Goal: Task Accomplishment & Management: Manage account settings

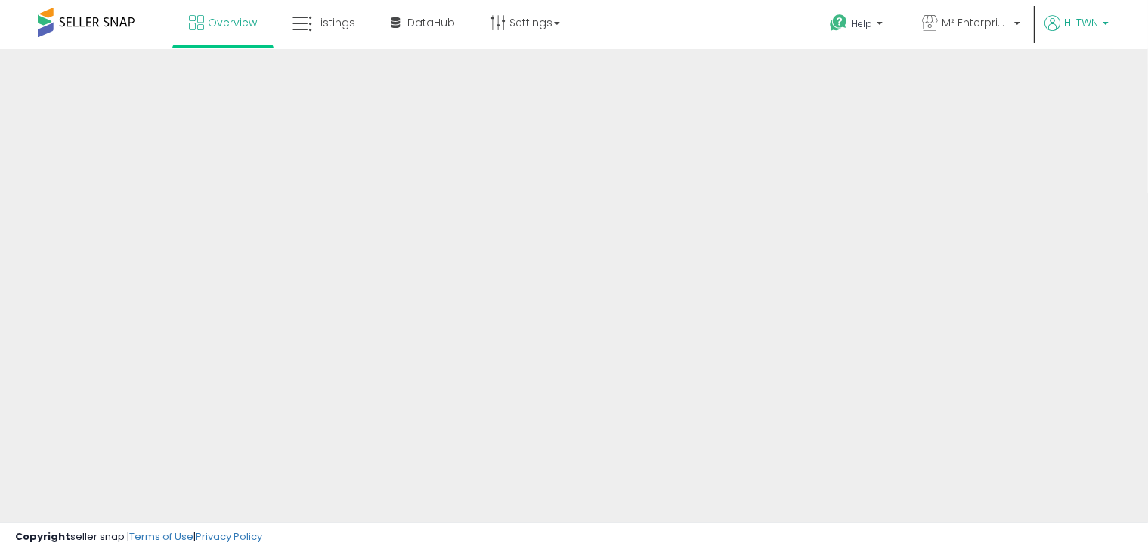
click at [1095, 27] on span "Hi TWN" at bounding box center [1081, 22] width 34 height 15
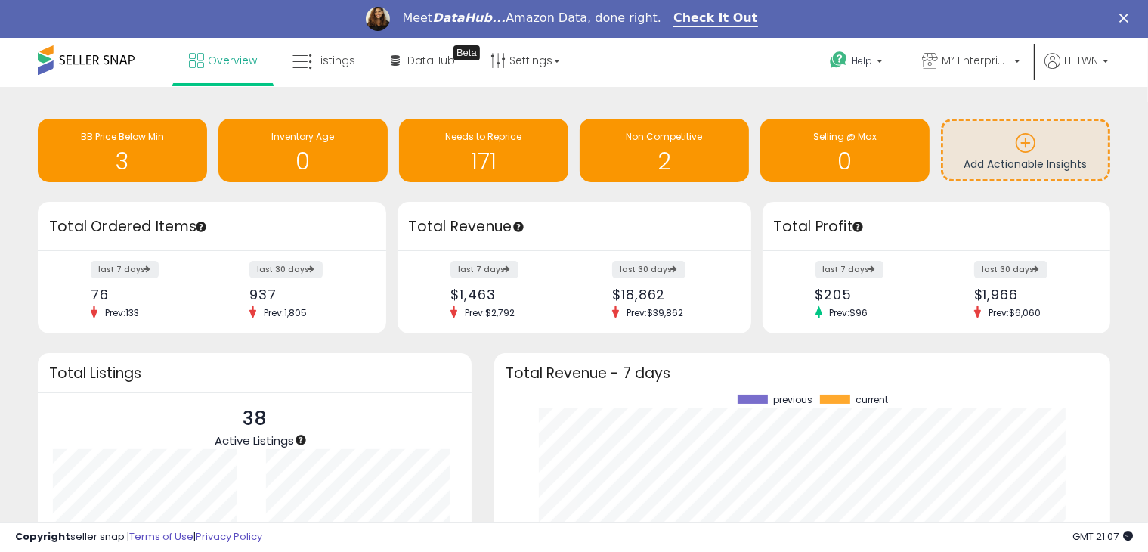
click at [1089, 49] on ul "Help Contact Support Search Knowledge Hub Request a Feature M² Enterprises Hi T…" at bounding box center [964, 62] width 302 height 49
click at [1089, 55] on span "Hi TWN" at bounding box center [1081, 60] width 34 height 15
click at [1073, 114] on link "Profile" at bounding box center [1078, 118] width 30 height 14
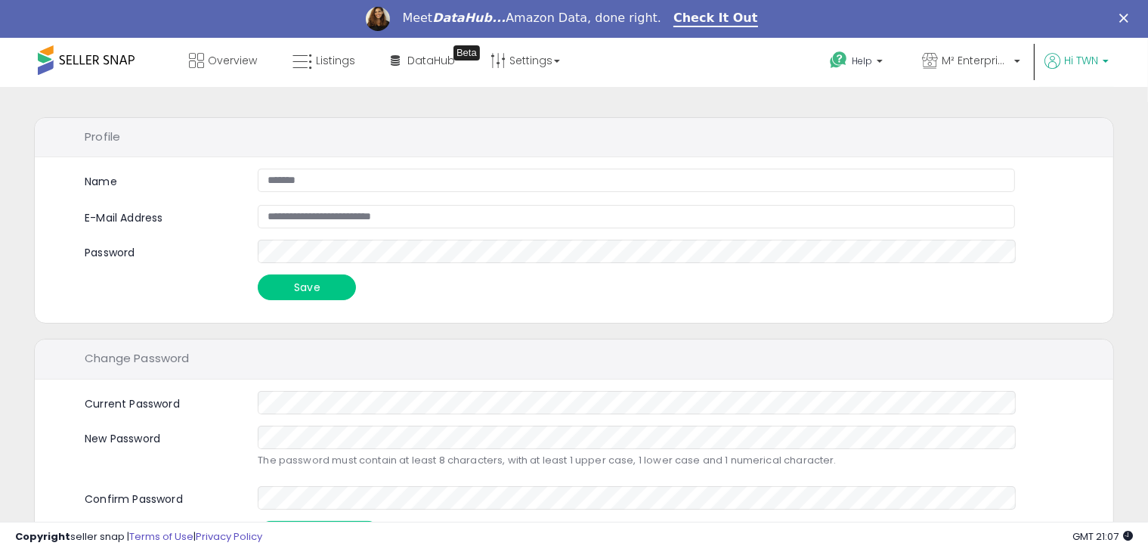
click at [1088, 60] on span "Hi TWN" at bounding box center [1081, 60] width 34 height 15
click at [1078, 159] on link "Logout" at bounding box center [1077, 157] width 33 height 14
